Goal: Task Accomplishment & Management: Complete application form

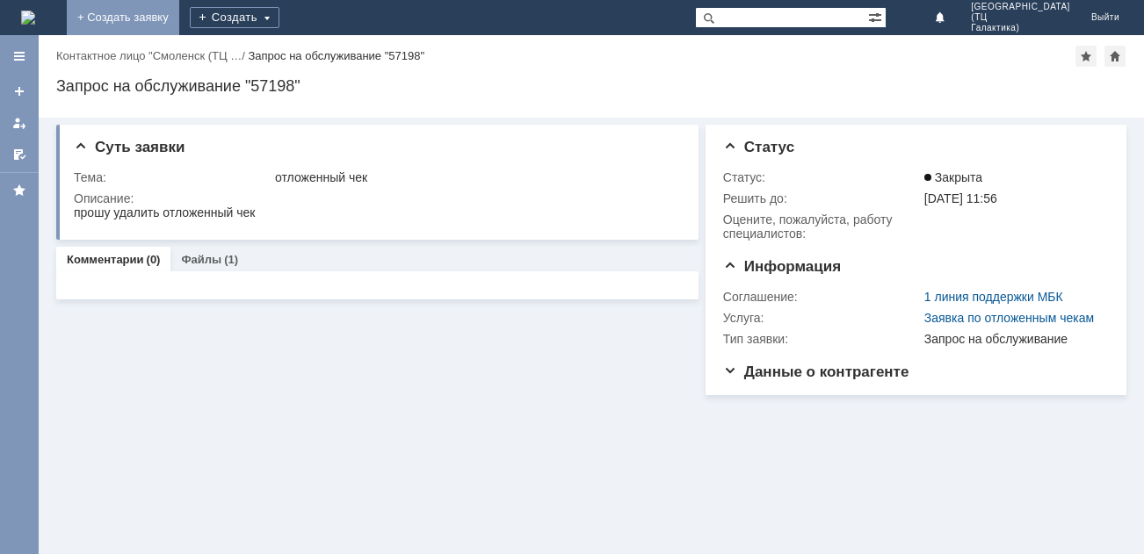
click at [179, 10] on link "+ Создать заявку" at bounding box center [123, 17] width 112 height 35
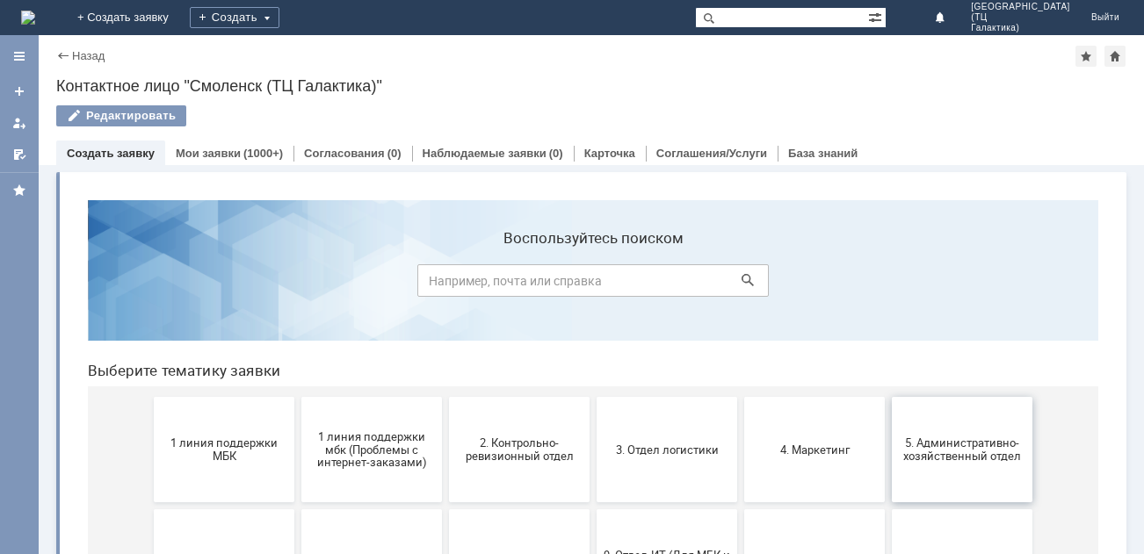
click at [968, 455] on span "5. Административно-хозяйственный отдел" at bounding box center [962, 450] width 130 height 26
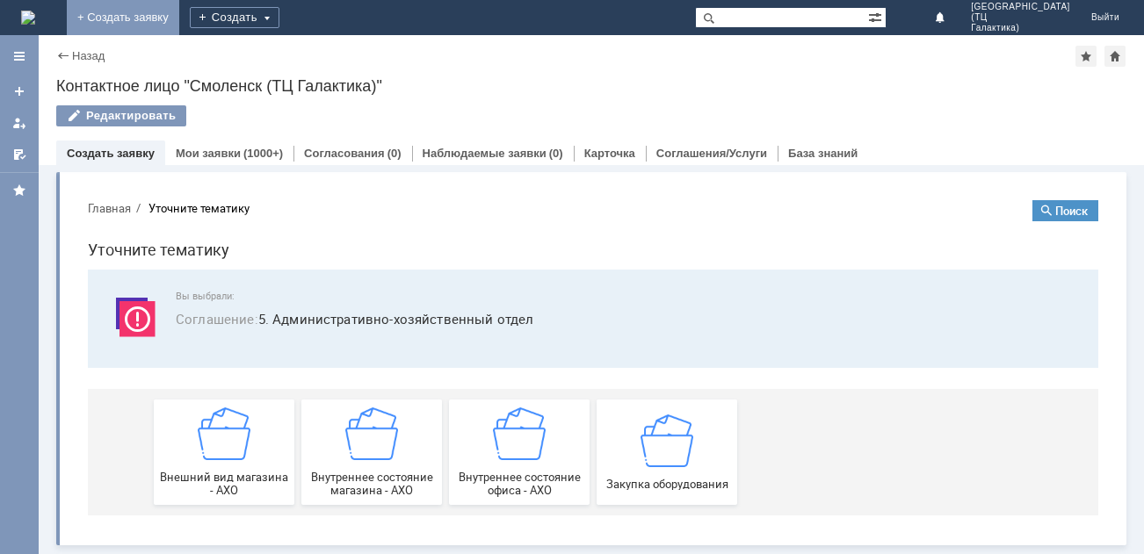
click at [179, 12] on link "+ Создать заявку" at bounding box center [123, 17] width 112 height 35
click at [179, 14] on link "+ Создать заявку" at bounding box center [123, 17] width 112 height 35
click at [242, 450] on img at bounding box center [224, 434] width 53 height 53
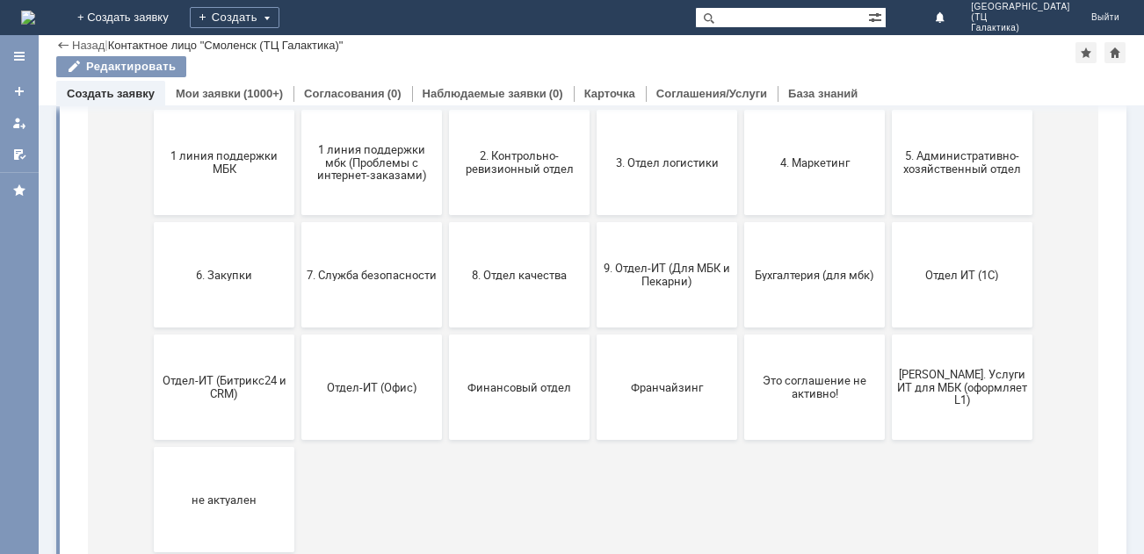
scroll to position [264, 0]
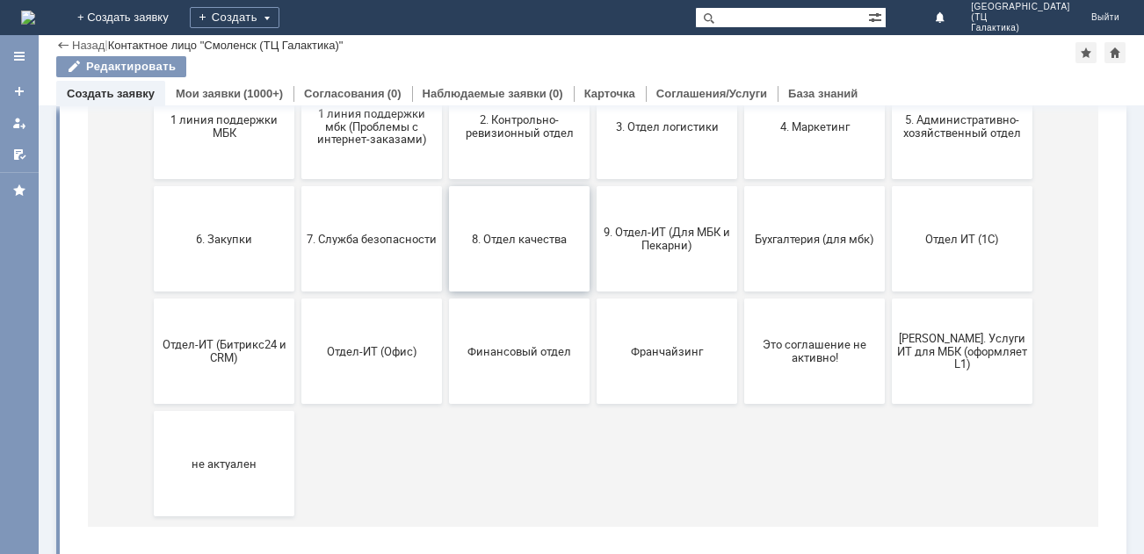
click at [495, 255] on button "8. Отдел качества" at bounding box center [519, 238] width 141 height 105
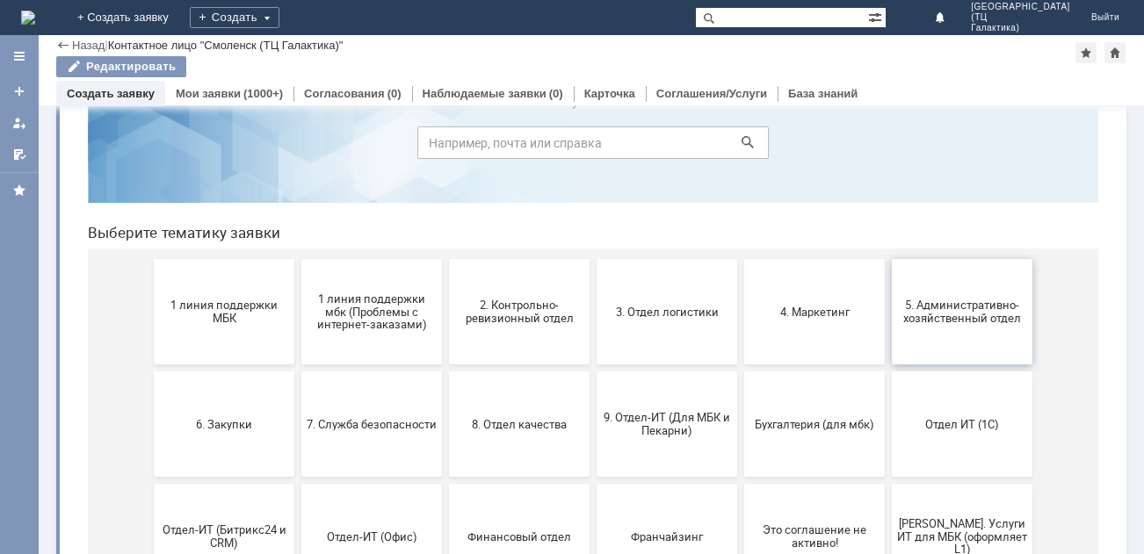
scroll to position [176, 0]
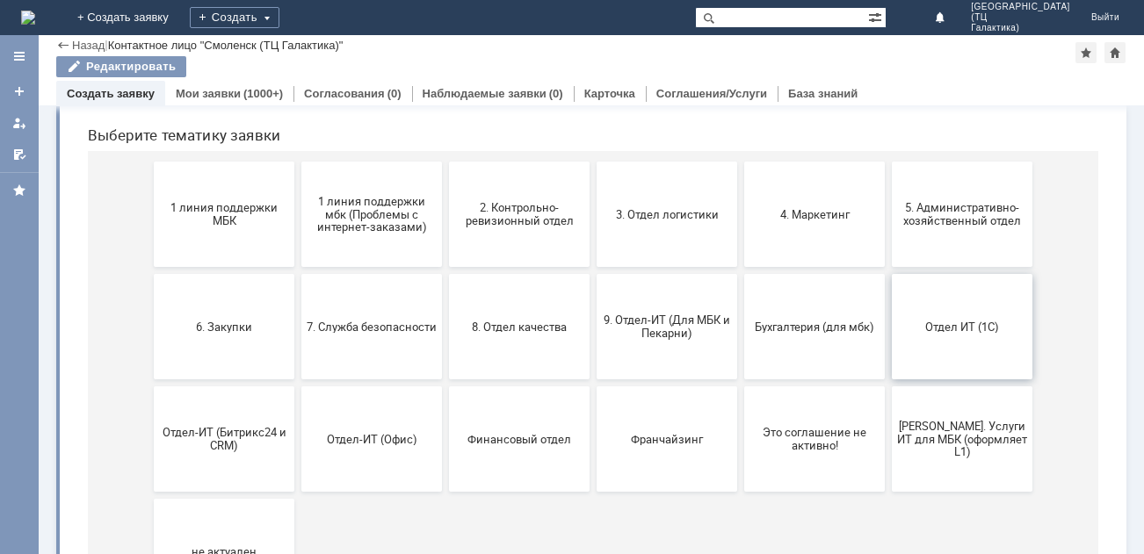
click at [961, 335] on button "Отдел ИТ (1С)" at bounding box center [962, 326] width 141 height 105
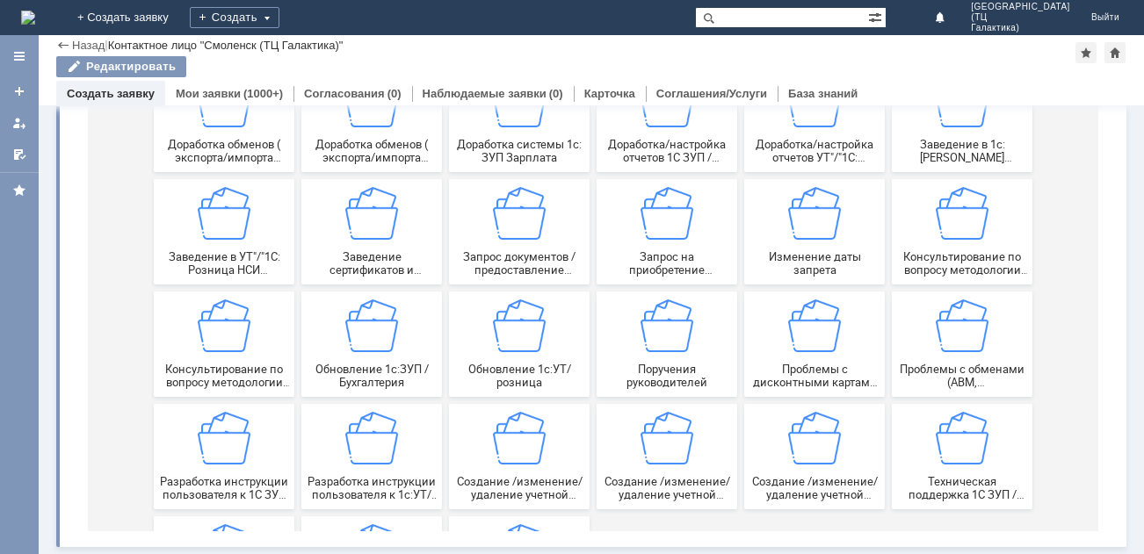
scroll to position [274, 0]
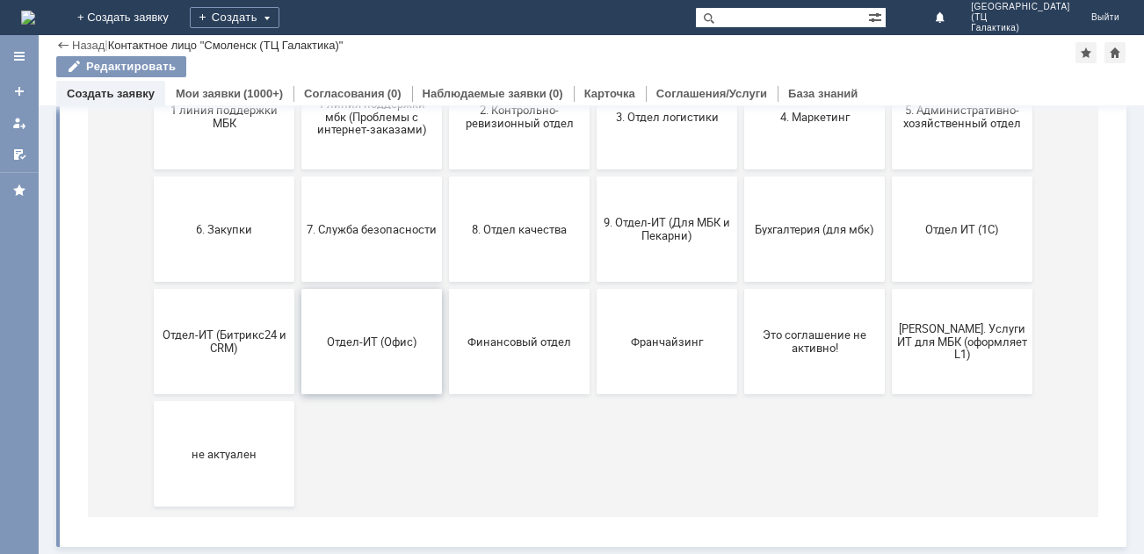
click at [345, 350] on button "Отдел-ИТ (Офис)" at bounding box center [371, 341] width 141 height 105
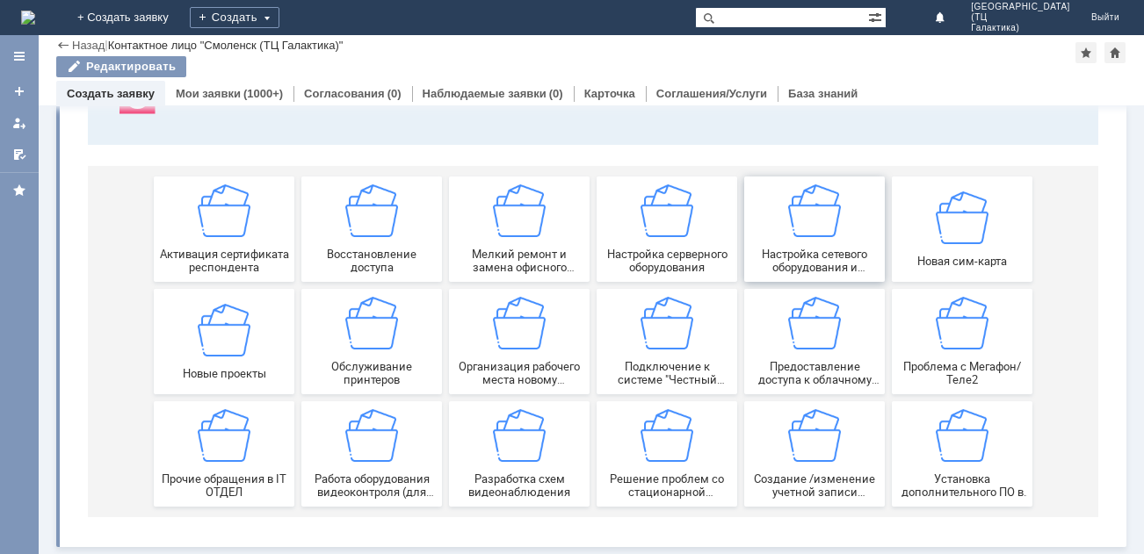
scroll to position [164, 0]
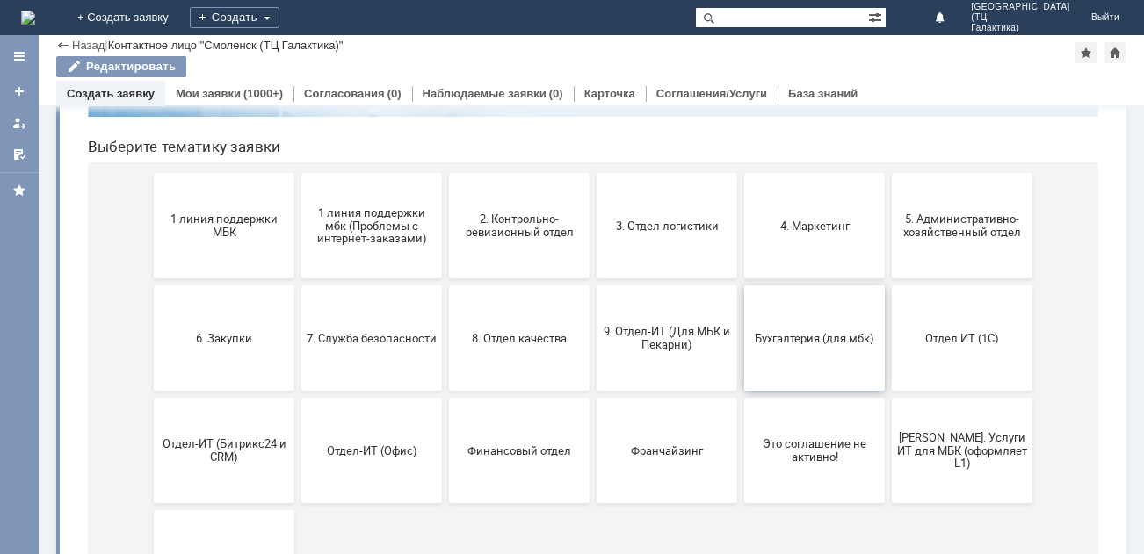
click at [832, 365] on button "Бухгалтерия (для мбк)" at bounding box center [814, 337] width 141 height 105
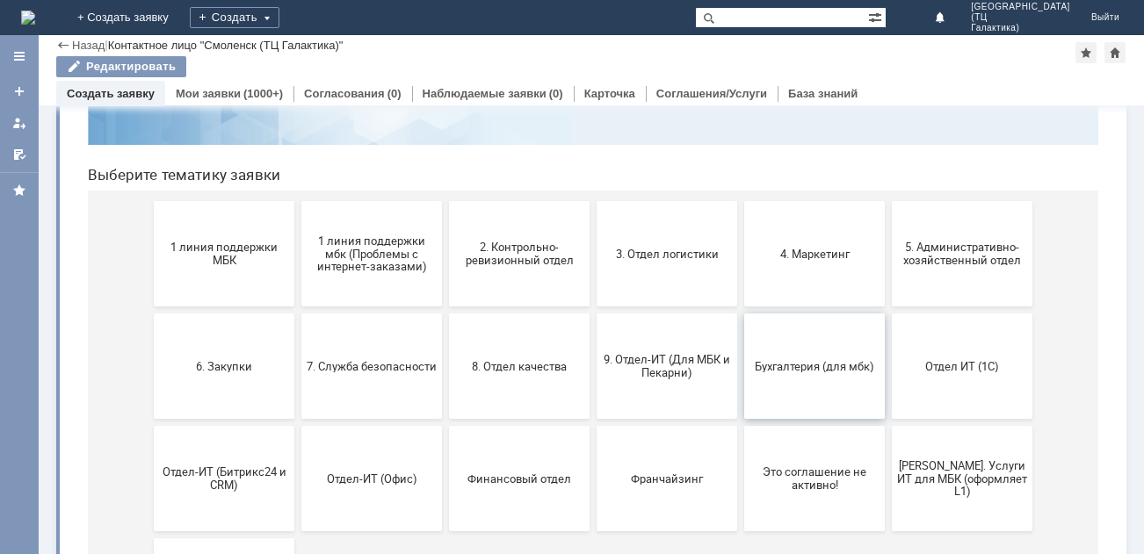
scroll to position [176, 0]
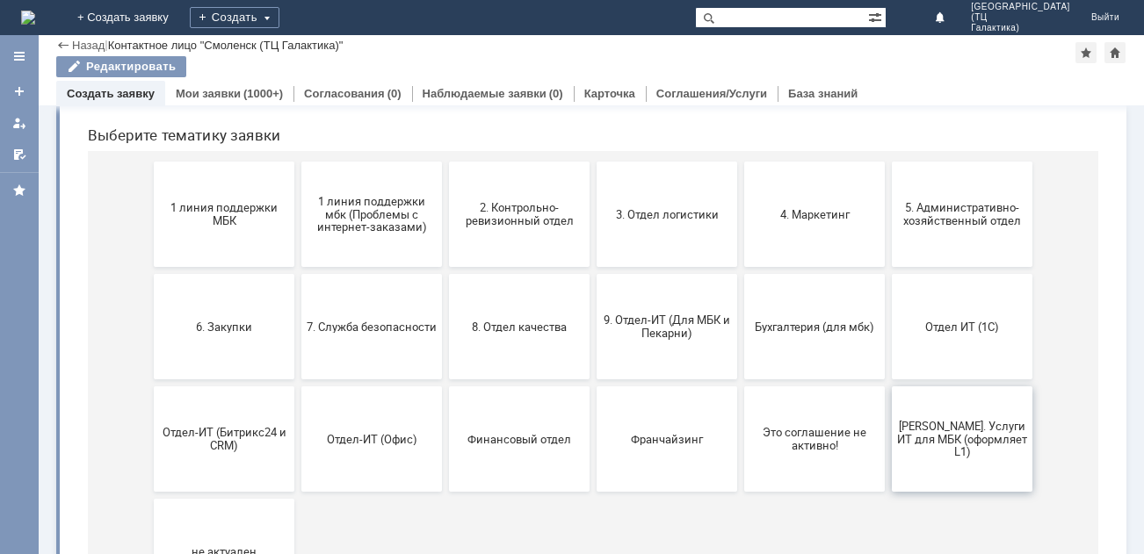
click at [957, 464] on button "Я. Услуги ИТ для МБК (оформляет L1)" at bounding box center [962, 438] width 141 height 105
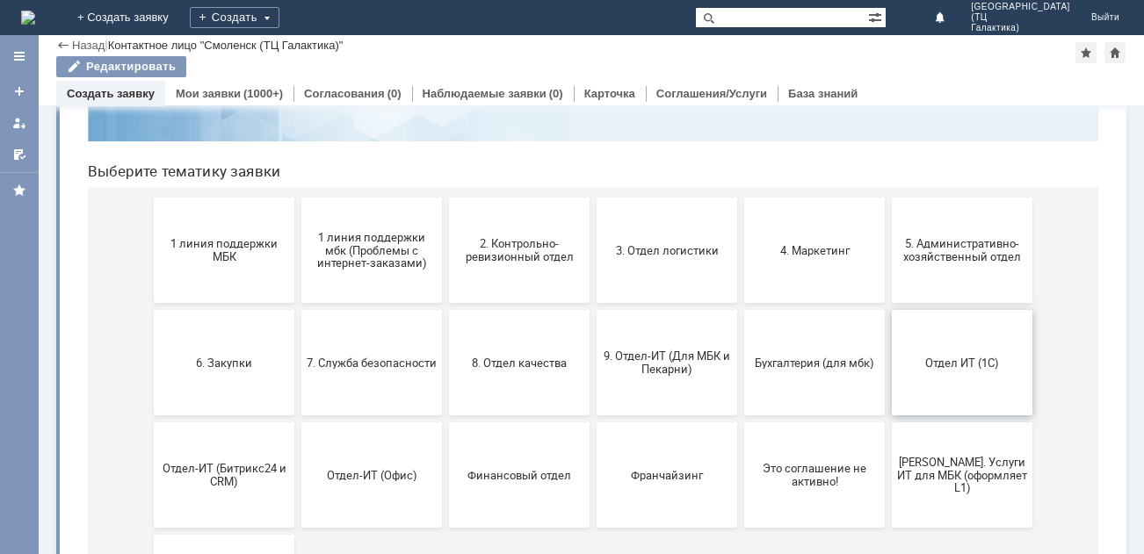
scroll to position [228, 0]
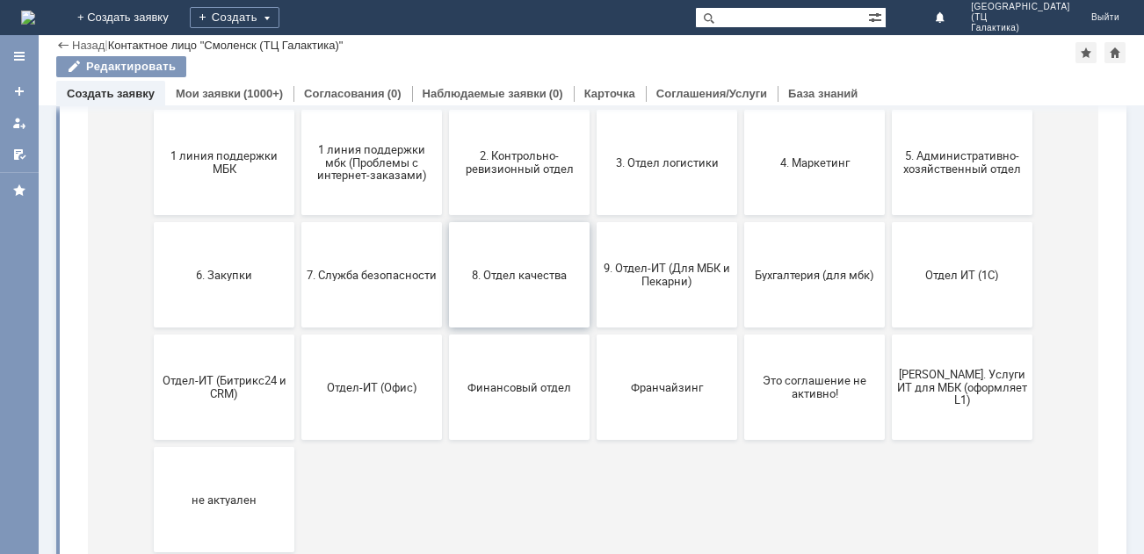
click at [487, 285] on button "8. Отдел качества" at bounding box center [519, 274] width 141 height 105
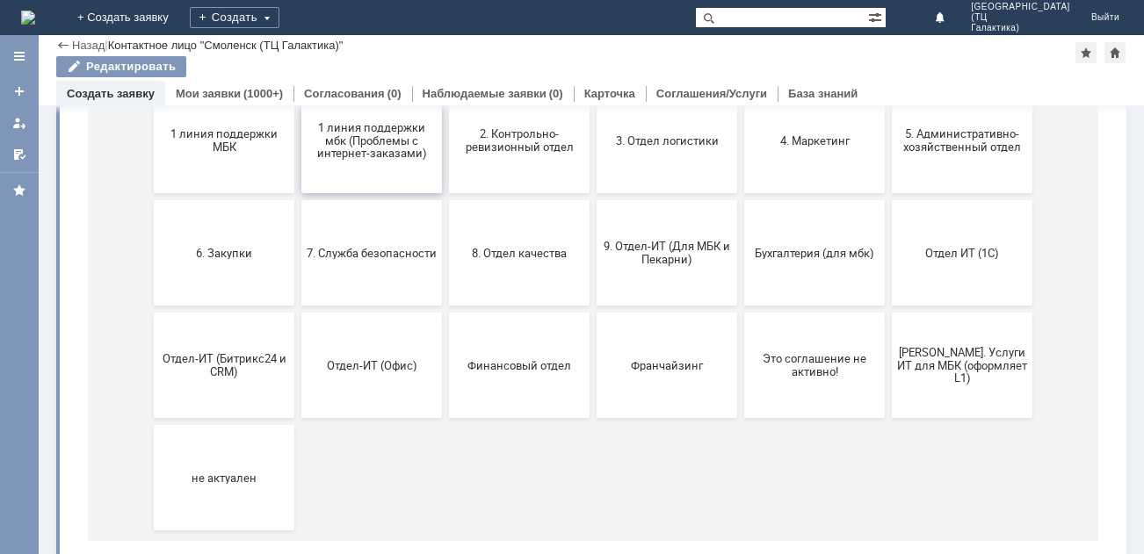
scroll to position [264, 0]
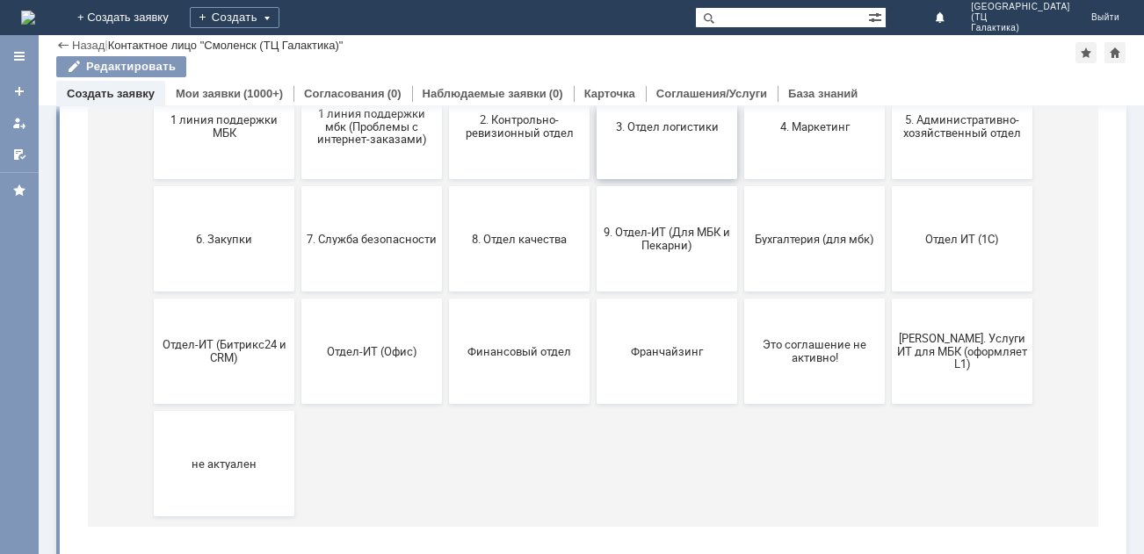
click at [649, 131] on span "3. Отдел логистики" at bounding box center [667, 125] width 130 height 13
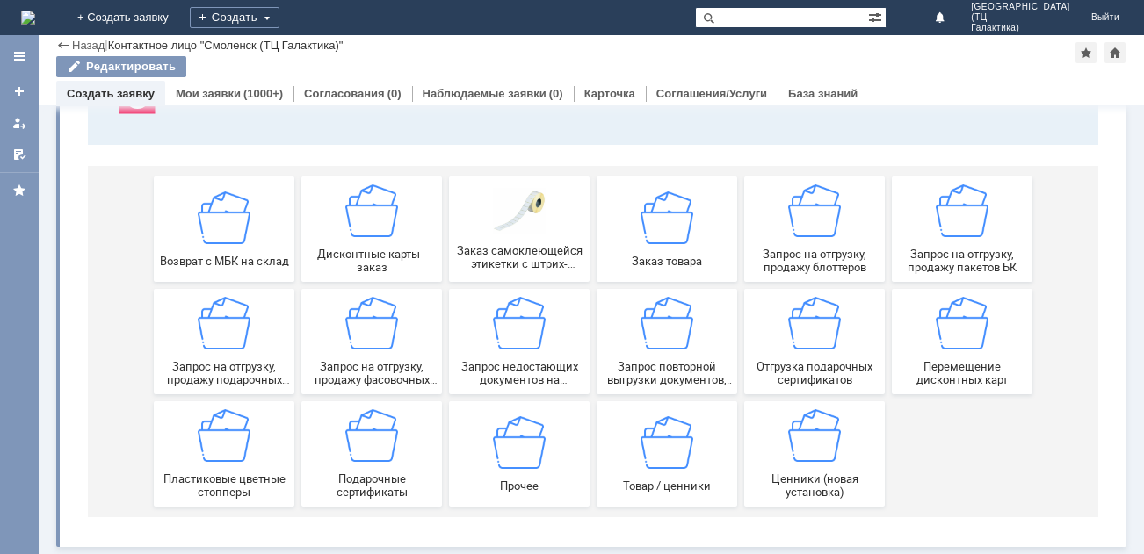
scroll to position [164, 0]
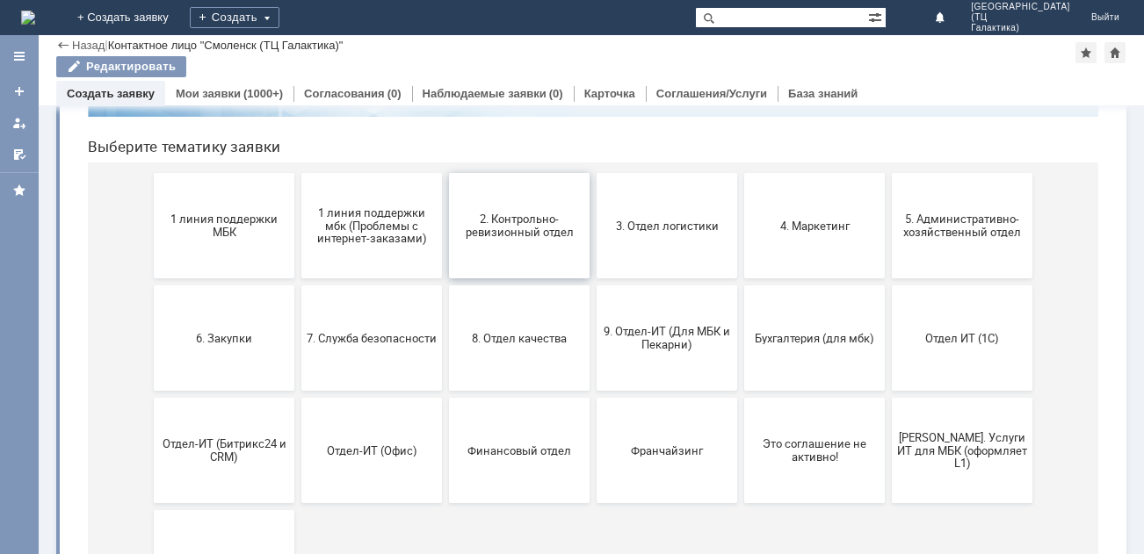
click at [540, 235] on span "2. Контрольно-ревизионный отдел" at bounding box center [519, 226] width 130 height 26
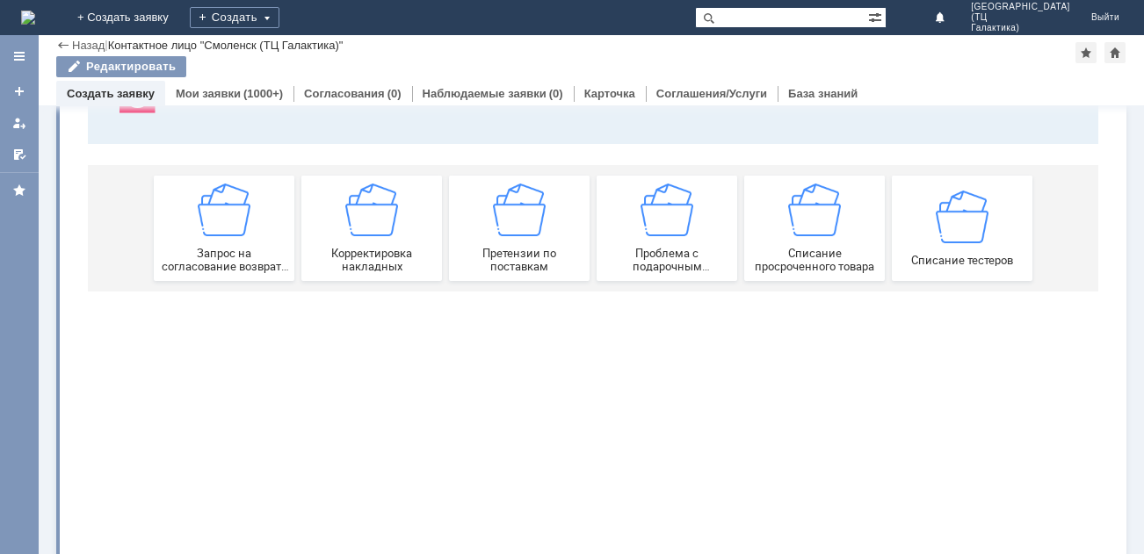
scroll to position [0, 0]
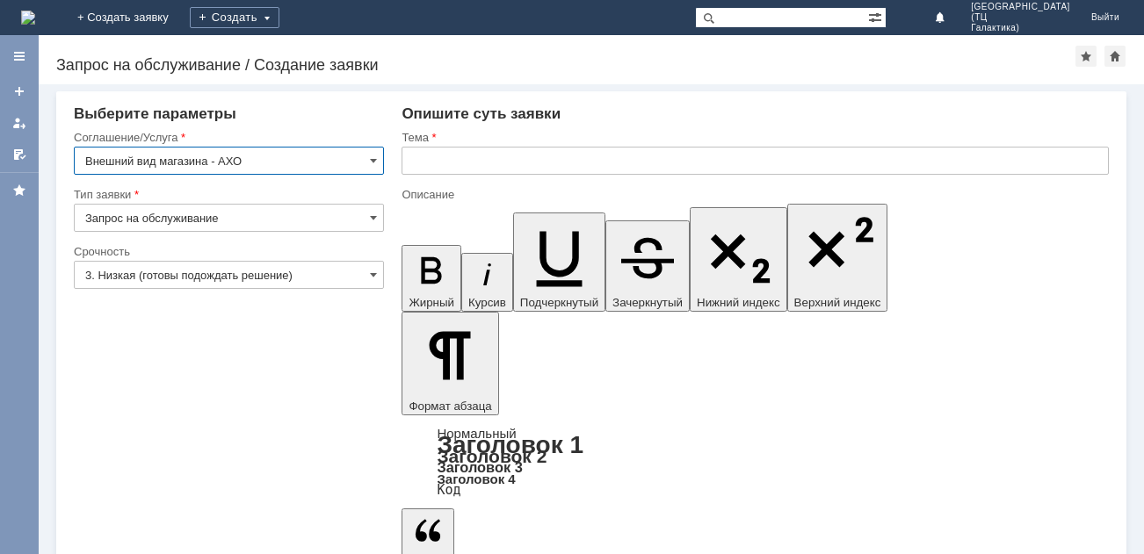
click at [365, 161] on input "Внешний вид магазина - АХО" at bounding box center [229, 161] width 310 height 28
